Goal: Information Seeking & Learning: Check status

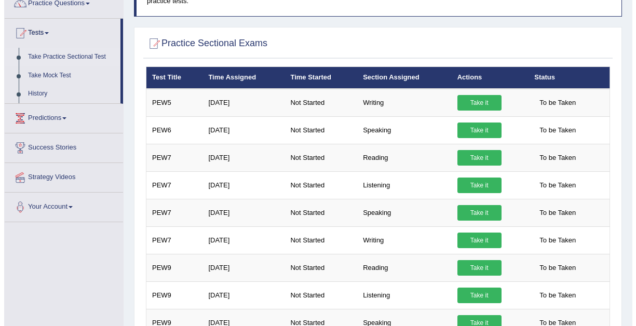
scroll to position [96, 0]
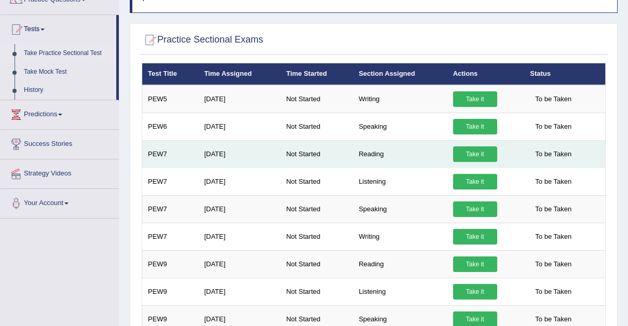
click at [471, 151] on link "Take it" at bounding box center [475, 154] width 44 height 16
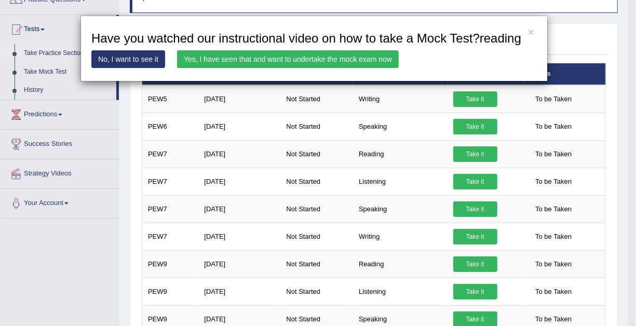
click at [299, 57] on link "Yes, I have seen that and want to undertake the mock exam now" at bounding box center [288, 59] width 222 height 18
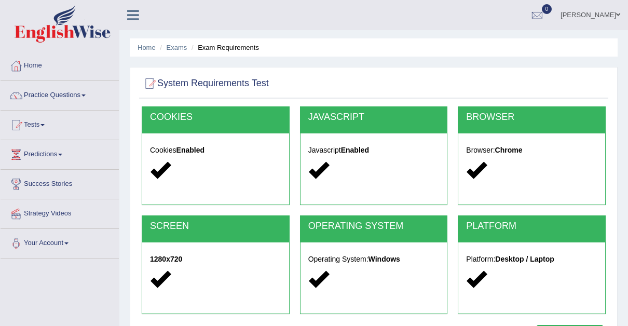
click at [299, 57] on div "Home Exams Exam Requirements System Requirements Test COOKIES Cookies Enabled J…" at bounding box center [373, 259] width 509 height 519
click at [48, 125] on link "Tests" at bounding box center [60, 124] width 118 height 26
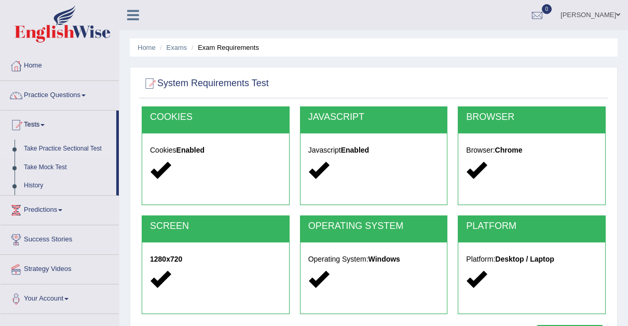
click at [96, 145] on link "Take Practice Sectional Test" at bounding box center [67, 149] width 97 height 19
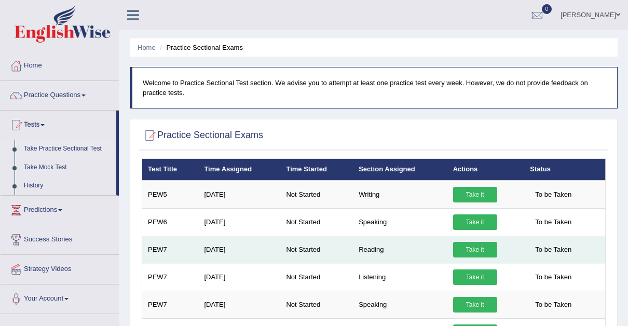
click at [474, 247] on link "Take it" at bounding box center [475, 250] width 44 height 16
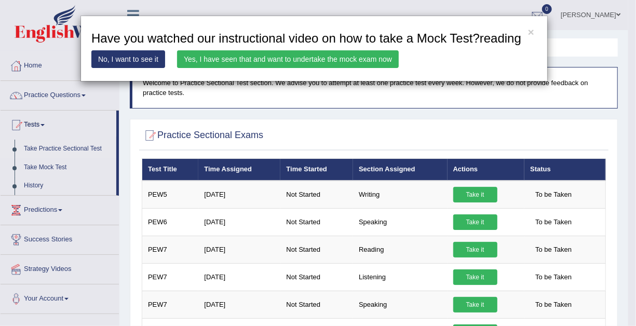
click at [312, 56] on link "Yes, I have seen that and want to undertake the mock exam now" at bounding box center [288, 59] width 222 height 18
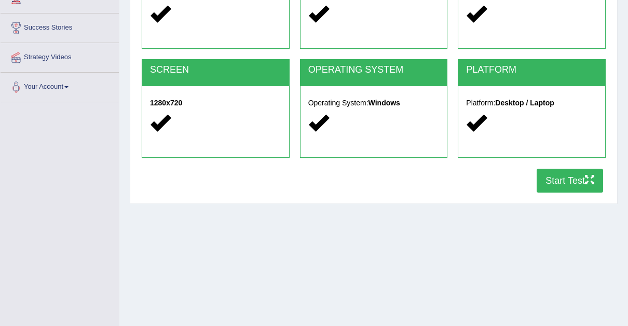
scroll to position [162, 0]
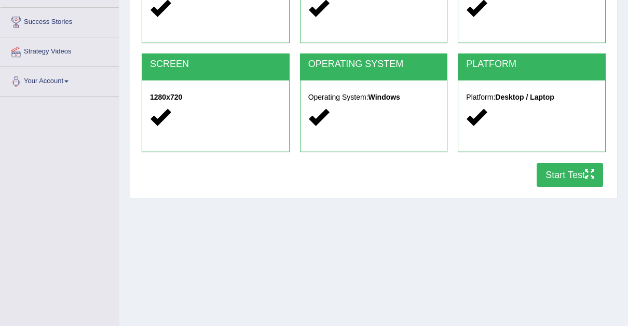
click at [560, 171] on button "Start Test" at bounding box center [570, 175] width 66 height 24
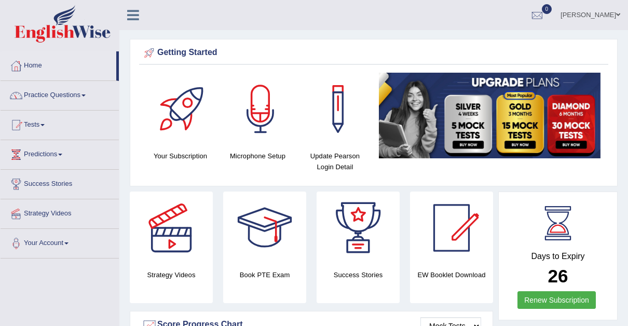
drag, startPoint x: 117, startPoint y: 63, endPoint x: 125, endPoint y: 95, distance: 32.5
click at [86, 95] on span at bounding box center [84, 96] width 4 height 2
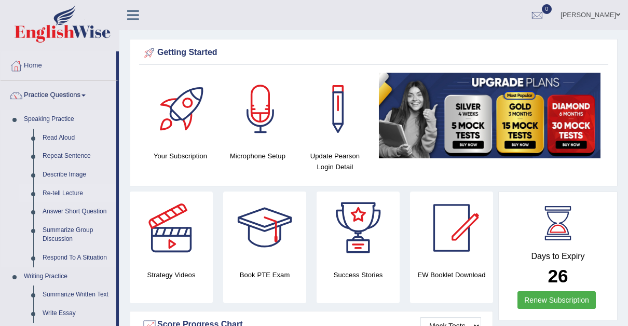
click at [69, 187] on link "Re-tell Lecture" at bounding box center [77, 193] width 78 height 19
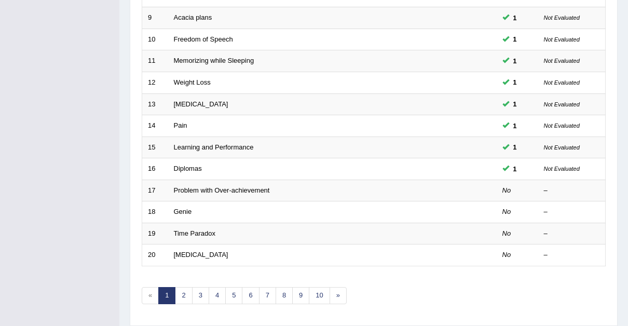
scroll to position [356, 0]
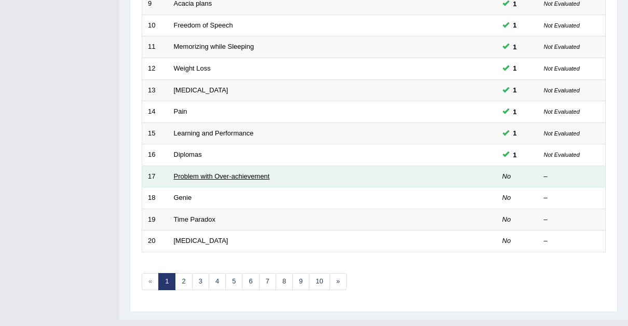
click at [261, 172] on link "Problem with Over-achievement" at bounding box center [222, 176] width 96 height 8
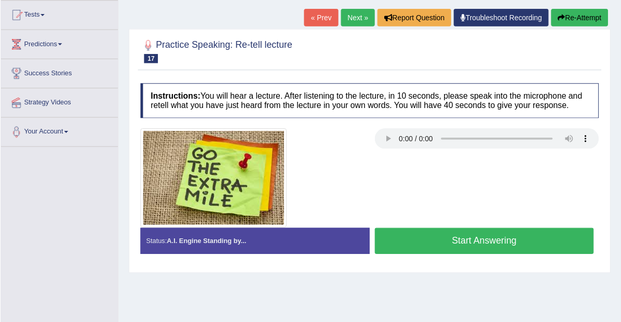
scroll to position [115, 0]
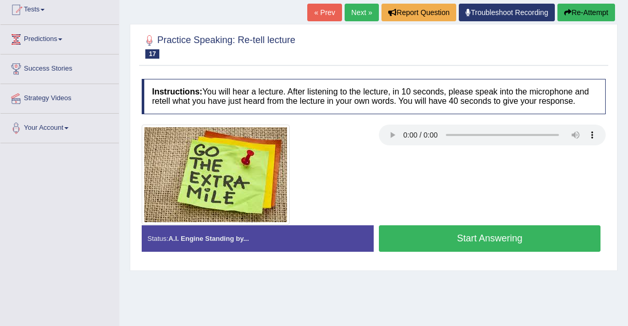
click at [394, 122] on div "Instructions: You will hear a lecture. After listening to the lecture, in 10 se…" at bounding box center [373, 169] width 469 height 191
click at [394, 121] on div "Instructions: You will hear a lecture. After listening to the lecture, in 10 se…" at bounding box center [373, 169] width 469 height 191
click at [395, 115] on div "Instructions: You will hear a lecture. After listening to the lecture, in 10 se…" at bounding box center [373, 169] width 469 height 191
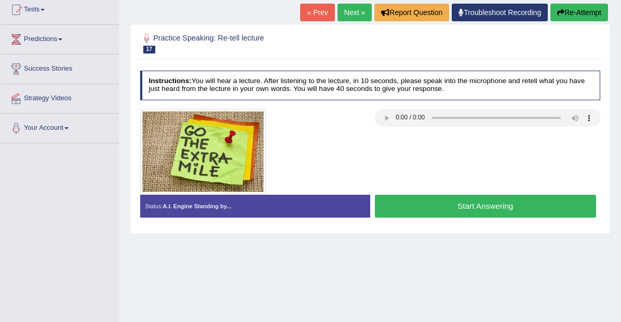
drag, startPoint x: 562, startPoint y: 14, endPoint x: 582, endPoint y: 1, distance: 23.5
click at [577, 5] on button "Re-Attempt" at bounding box center [579, 13] width 58 height 18
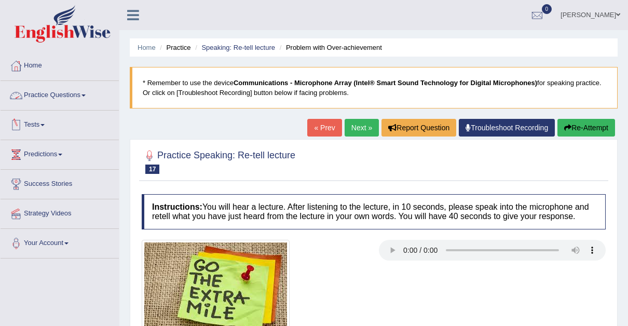
click at [45, 125] on span at bounding box center [43, 125] width 4 height 2
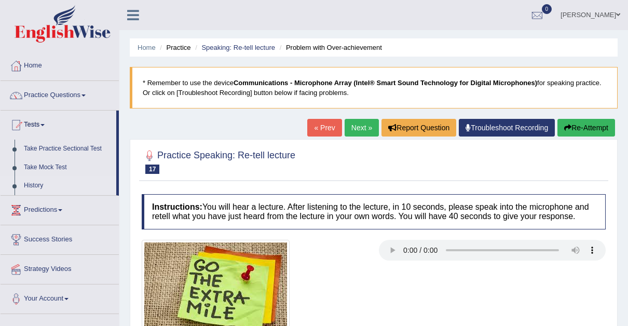
click at [34, 181] on link "History" at bounding box center [67, 186] width 97 height 19
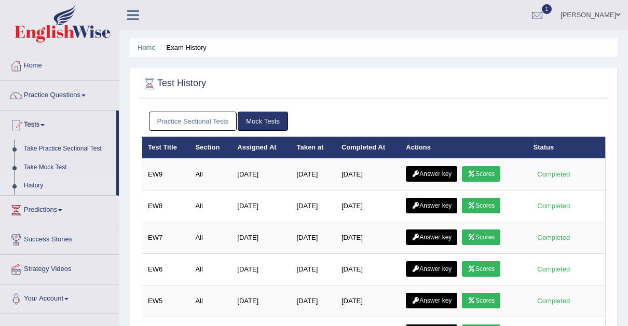
click at [212, 119] on link "Practice Sectional Tests" at bounding box center [193, 121] width 88 height 19
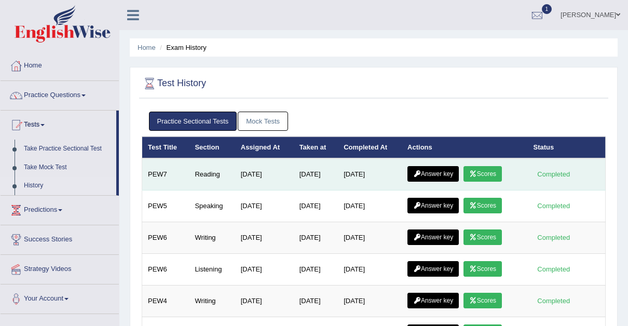
click at [483, 170] on link "Scores" at bounding box center [483, 174] width 38 height 16
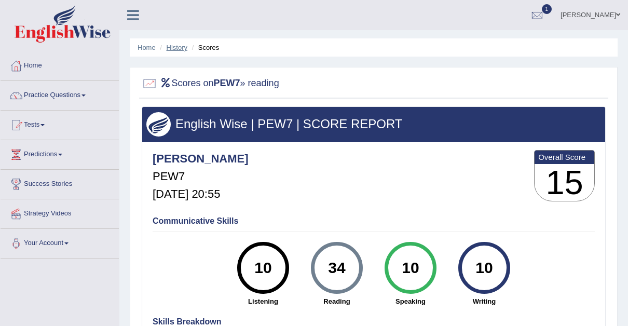
click at [179, 48] on link "History" at bounding box center [177, 48] width 21 height 8
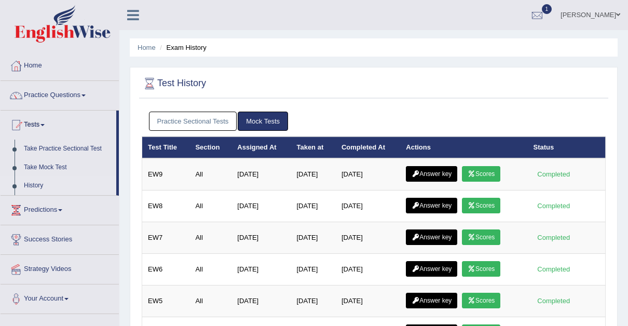
click at [205, 117] on link "Practice Sectional Tests" at bounding box center [193, 121] width 88 height 19
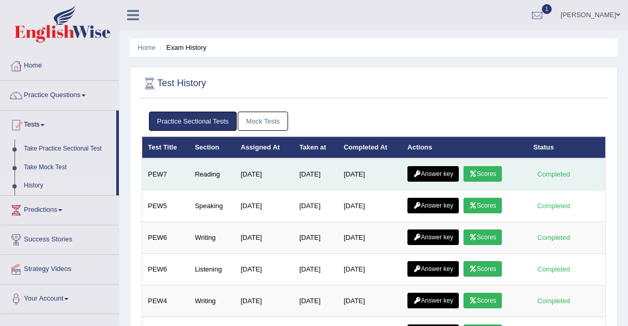
click at [440, 170] on link "Answer key" at bounding box center [433, 174] width 51 height 16
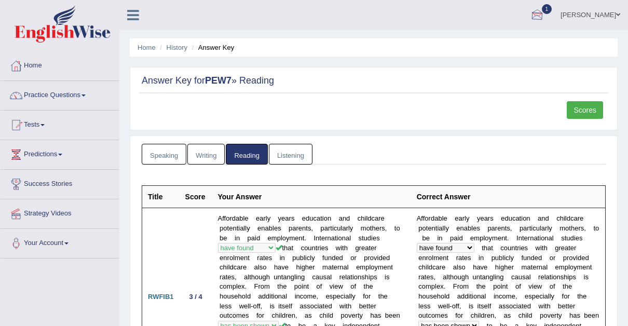
click at [530, 17] on div at bounding box center [538, 16] width 16 height 16
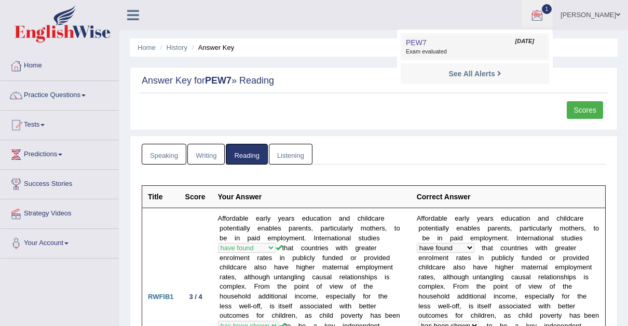
click at [406, 53] on span "Exam evaluated" at bounding box center [475, 52] width 138 height 8
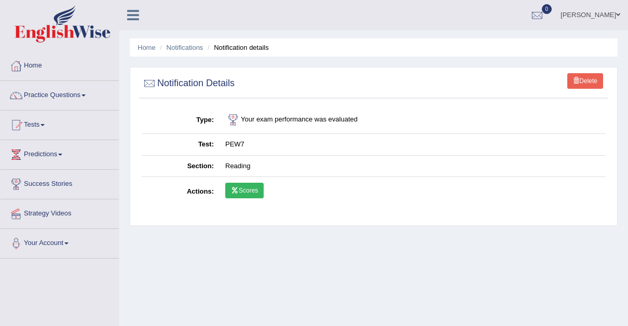
click at [237, 191] on icon at bounding box center [235, 190] width 8 height 6
